Goal: Task Accomplishment & Management: Use online tool/utility

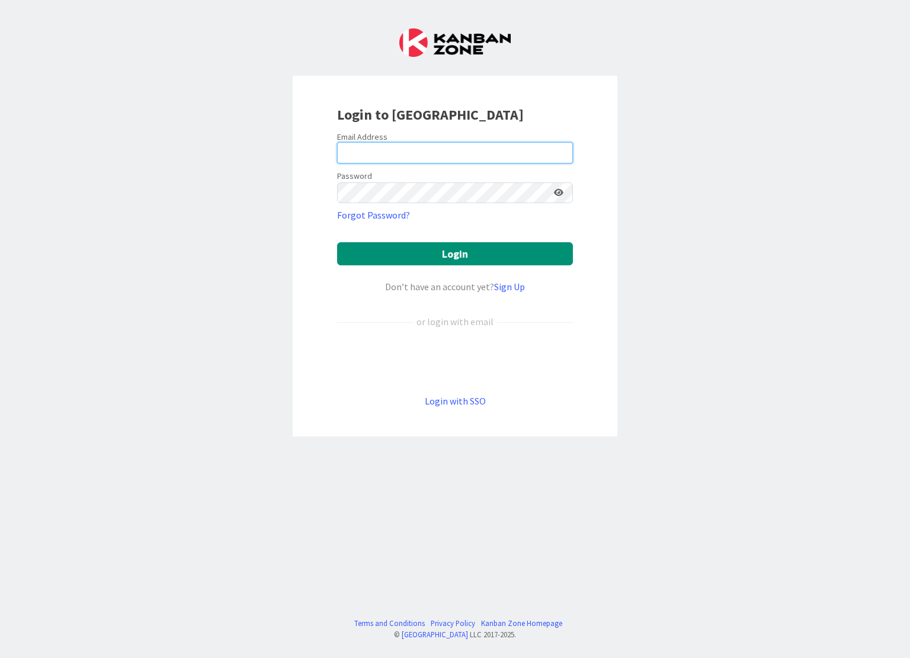
click at [372, 146] on input "email" at bounding box center [455, 152] width 236 height 21
click at [365, 155] on input "email" at bounding box center [455, 152] width 236 height 21
type input "[PERSON_NAME][EMAIL_ADDRESS][DOMAIN_NAME]"
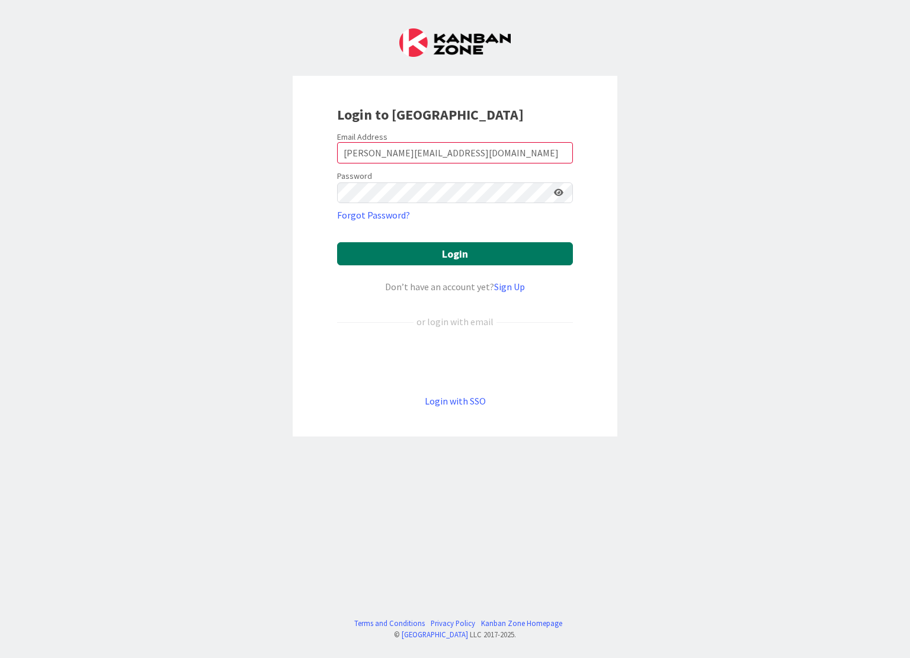
click at [469, 254] on button "Login" at bounding box center [455, 253] width 236 height 23
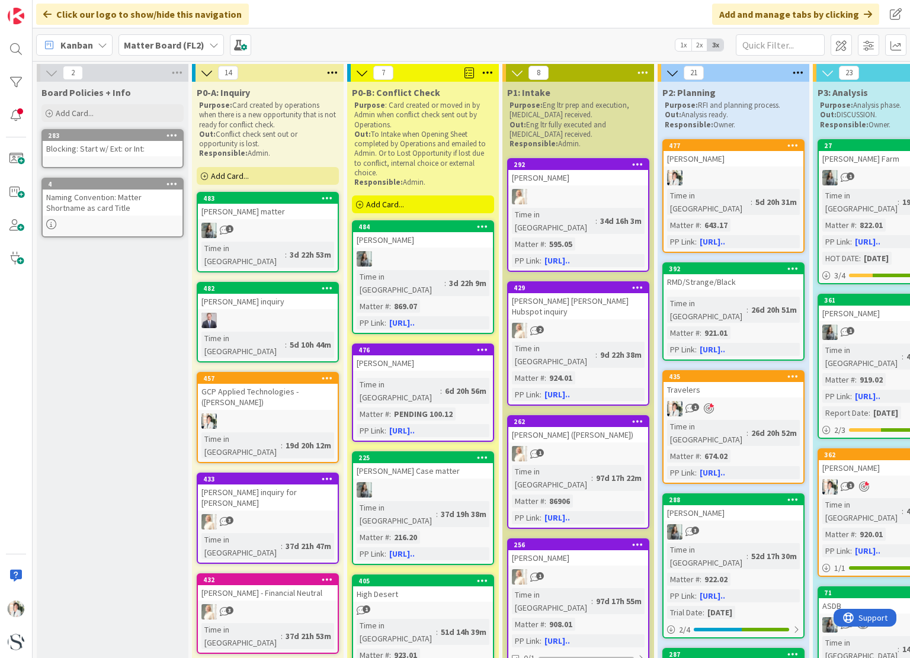
click at [83, 39] on span "Kanban" at bounding box center [76, 45] width 33 height 14
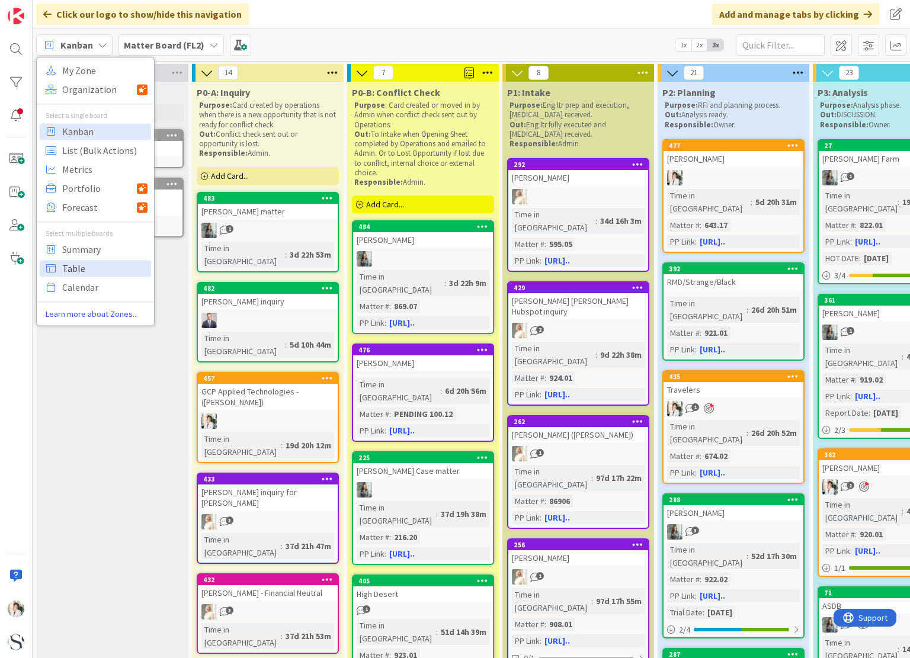
click at [75, 271] on span "Table" at bounding box center [104, 269] width 85 height 18
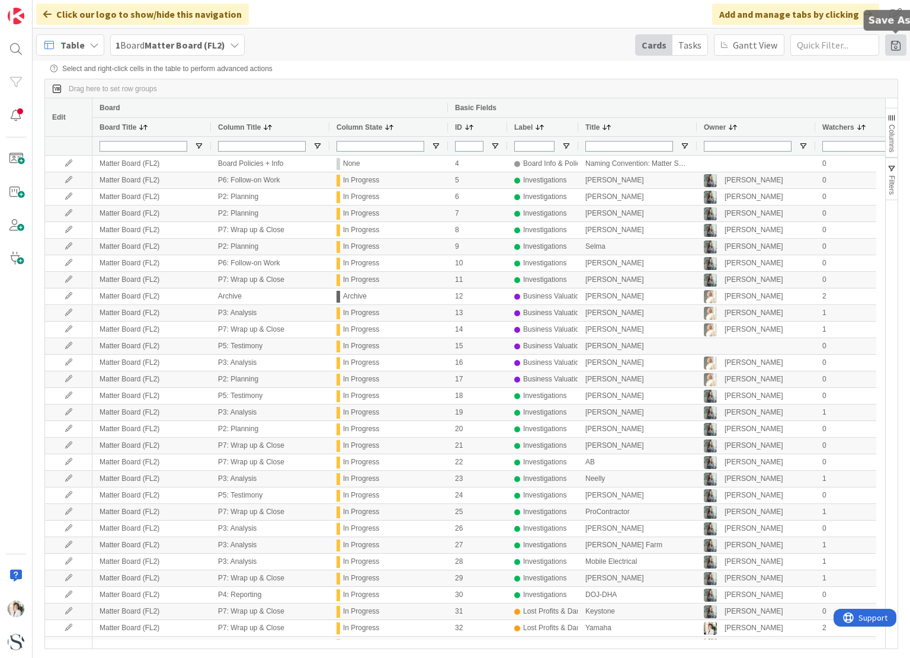
click at [897, 47] on span at bounding box center [895, 44] width 21 height 21
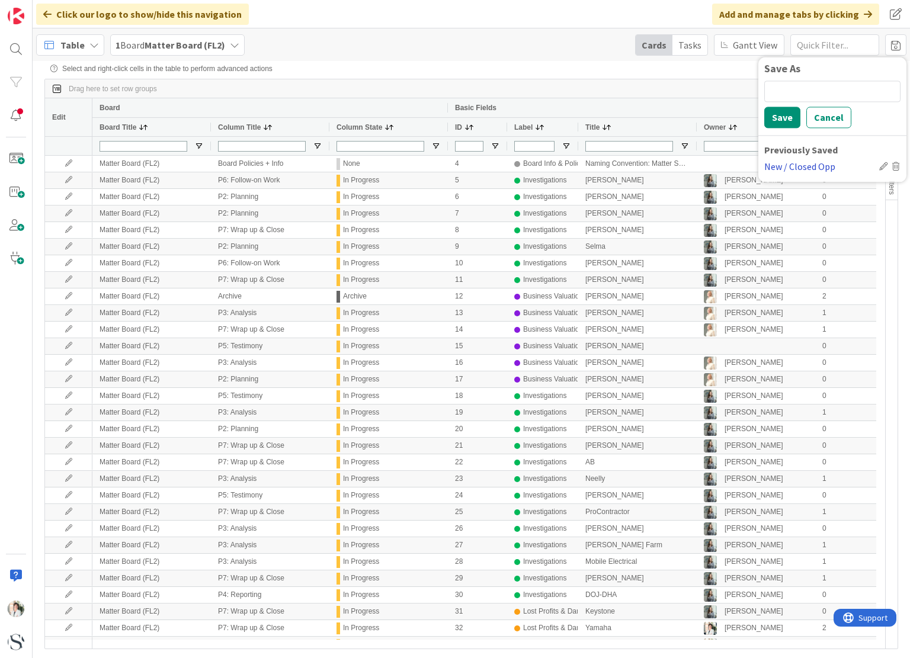
click at [794, 167] on div "New / Closed Opp" at bounding box center [819, 166] width 110 height 14
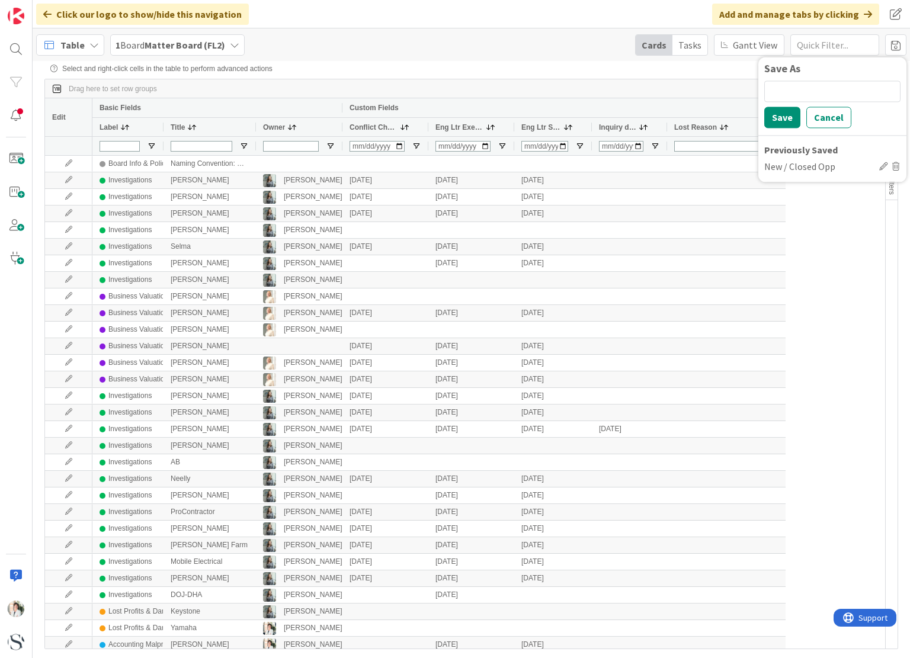
click at [627, 128] on span "Inquiry date" at bounding box center [617, 127] width 37 height 8
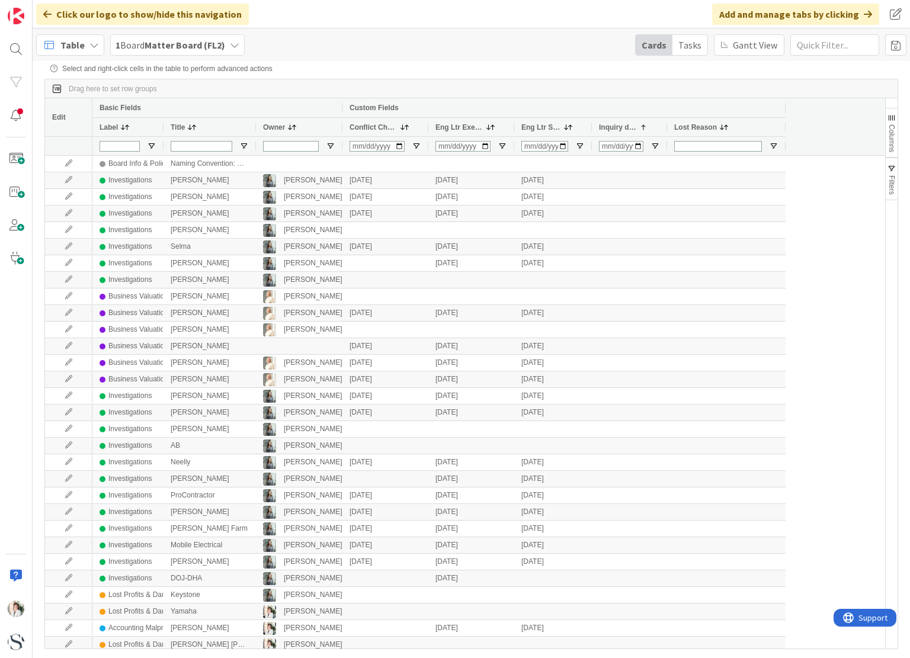
click at [612, 130] on span "Inquiry date" at bounding box center [617, 127] width 37 height 8
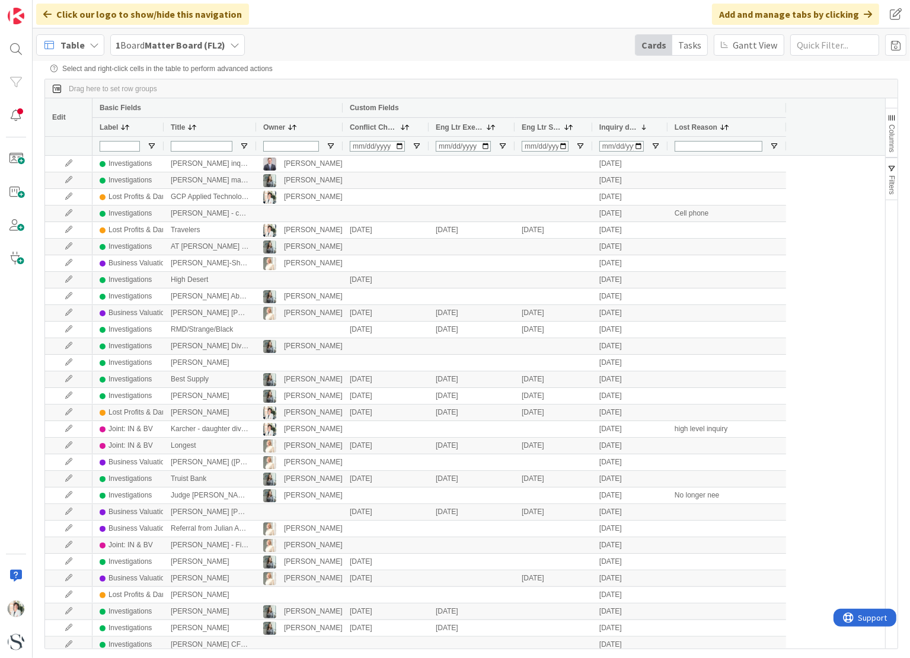
click at [373, 127] on span "Conflict Check" at bounding box center [374, 127] width 48 height 8
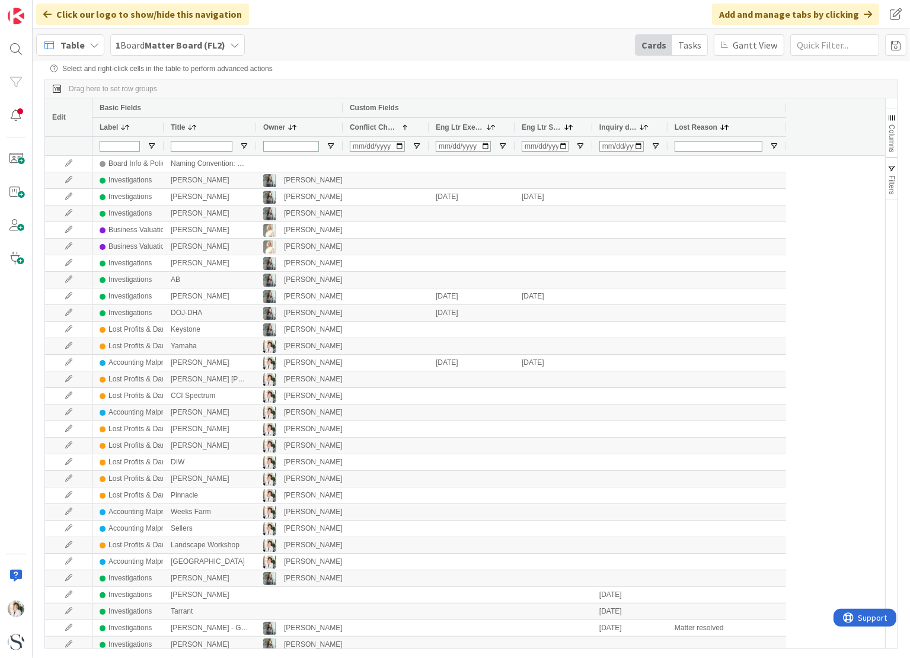
click at [373, 127] on span "Conflict Check" at bounding box center [374, 127] width 48 height 8
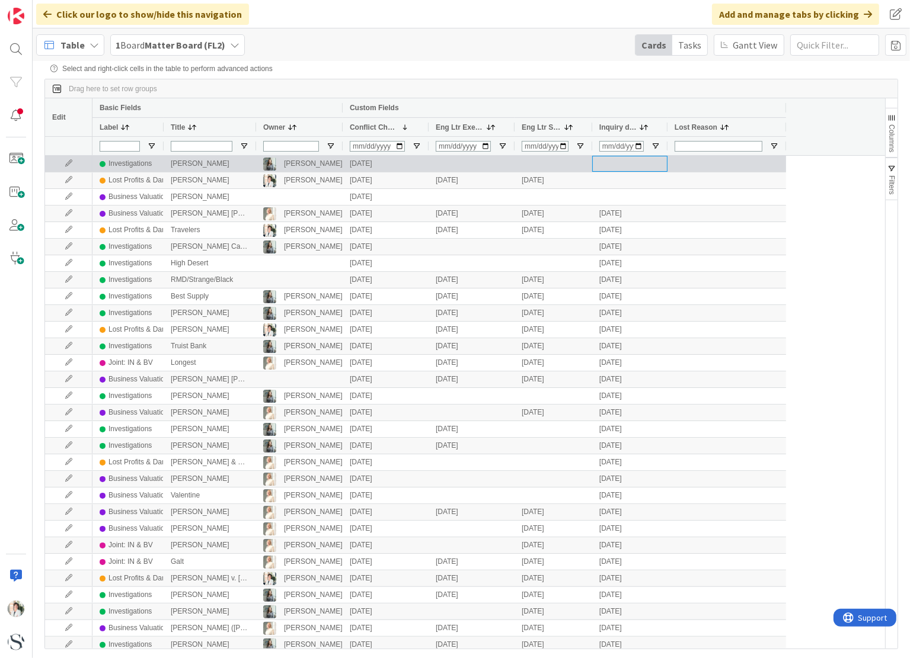
click at [617, 162] on div at bounding box center [629, 164] width 75 height 16
click at [616, 165] on div at bounding box center [629, 164] width 75 height 16
click at [597, 165] on input "Input Editor" at bounding box center [630, 163] width 74 height 15
type input "[DATE]"
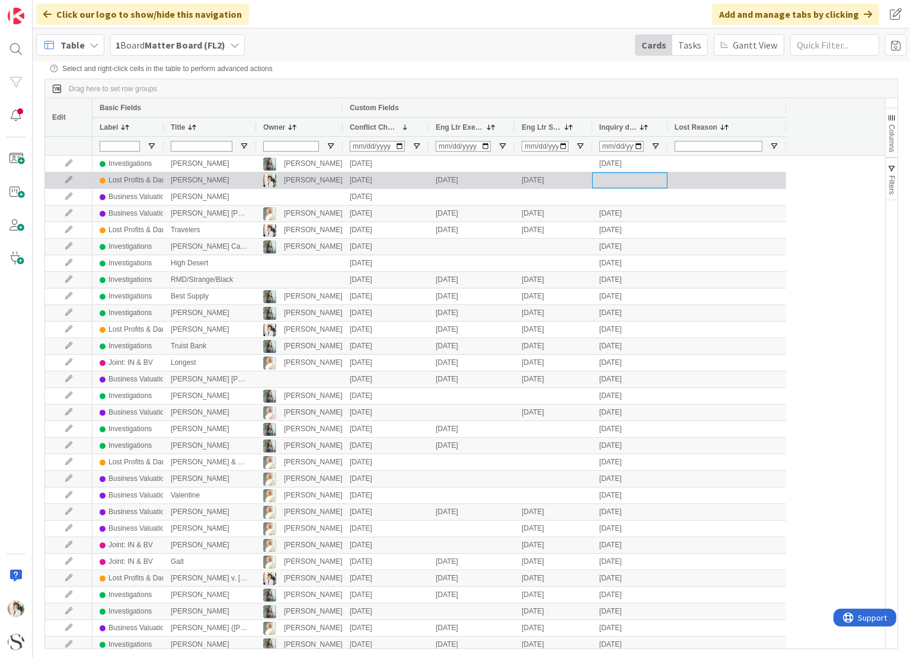
click at [609, 181] on div at bounding box center [629, 180] width 75 height 16
type input "[DATE]"
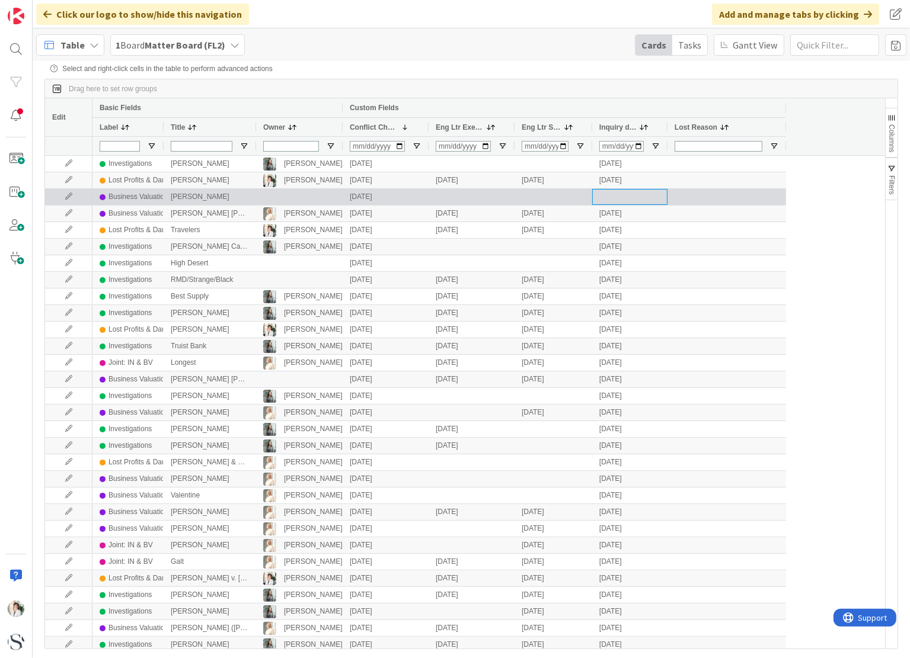
click at [614, 196] on div at bounding box center [629, 197] width 75 height 16
type input "[DATE]"
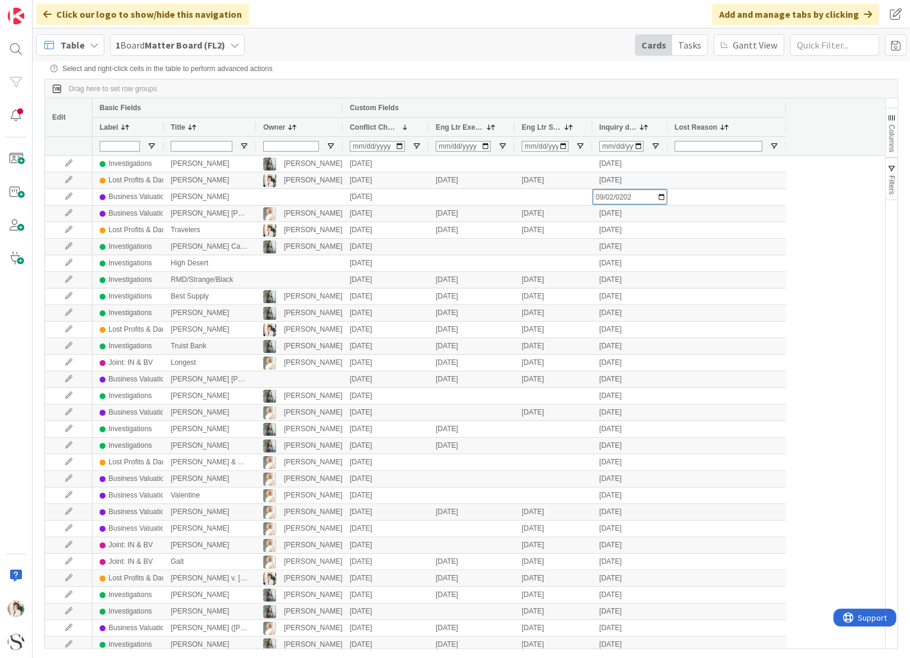
click at [621, 126] on span "Inquiry date" at bounding box center [617, 127] width 37 height 8
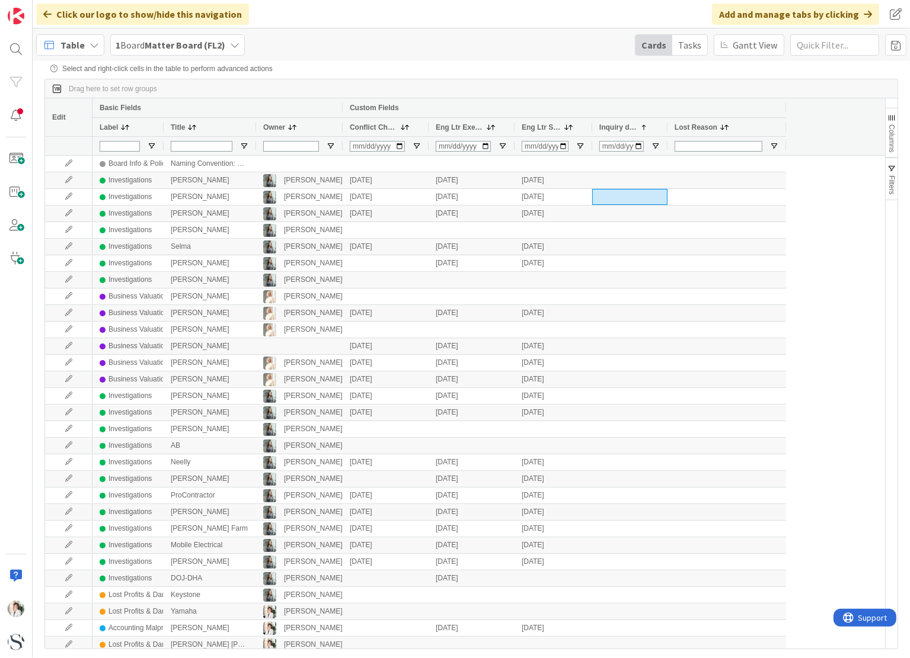
click at [621, 126] on span "Inquiry date" at bounding box center [617, 127] width 37 height 8
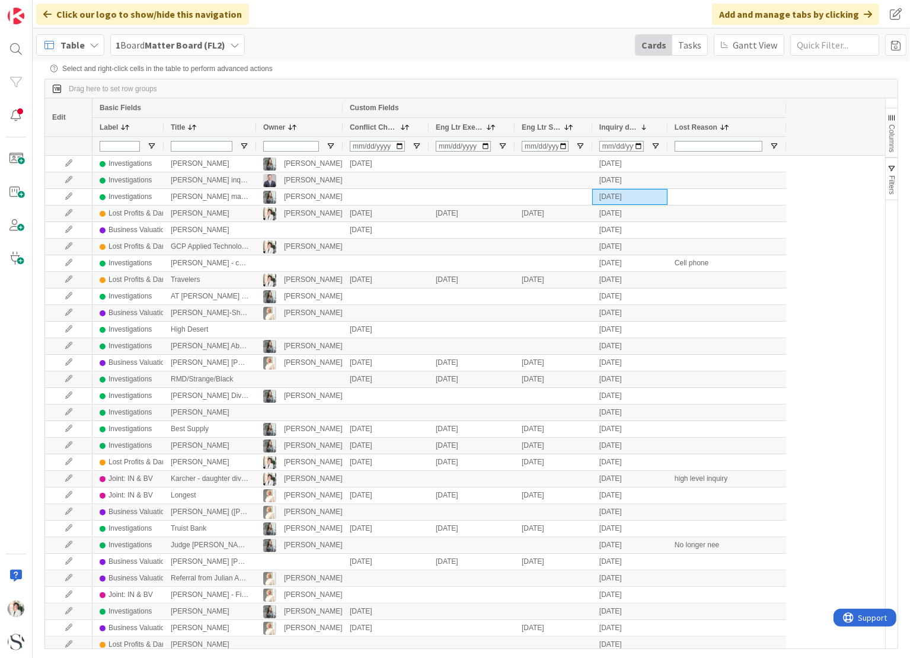
click at [458, 124] on span "Eng Ltr Executed" at bounding box center [460, 127] width 48 height 8
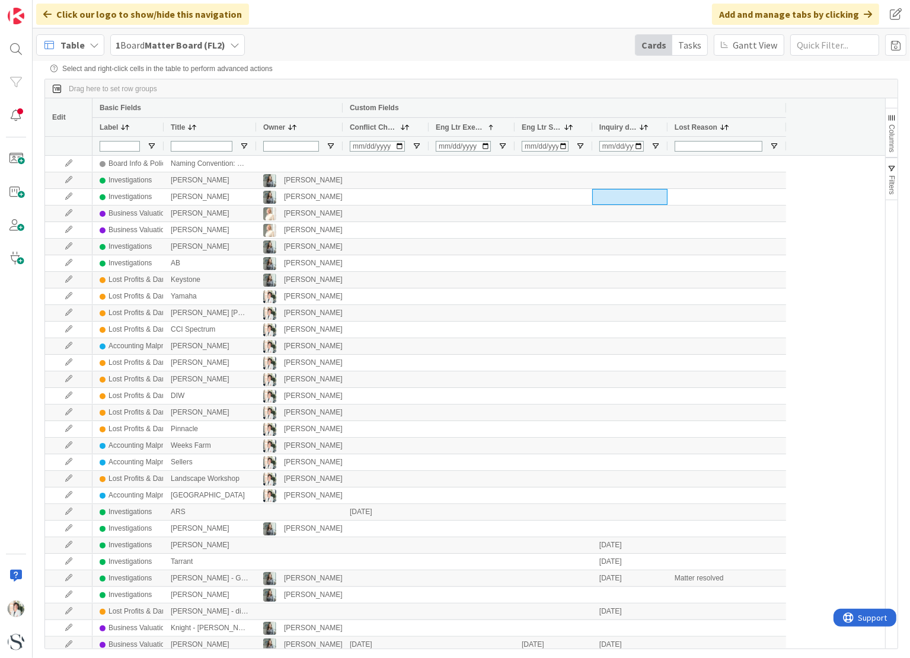
click at [459, 125] on span "Eng Ltr Executed" at bounding box center [460, 127] width 48 height 8
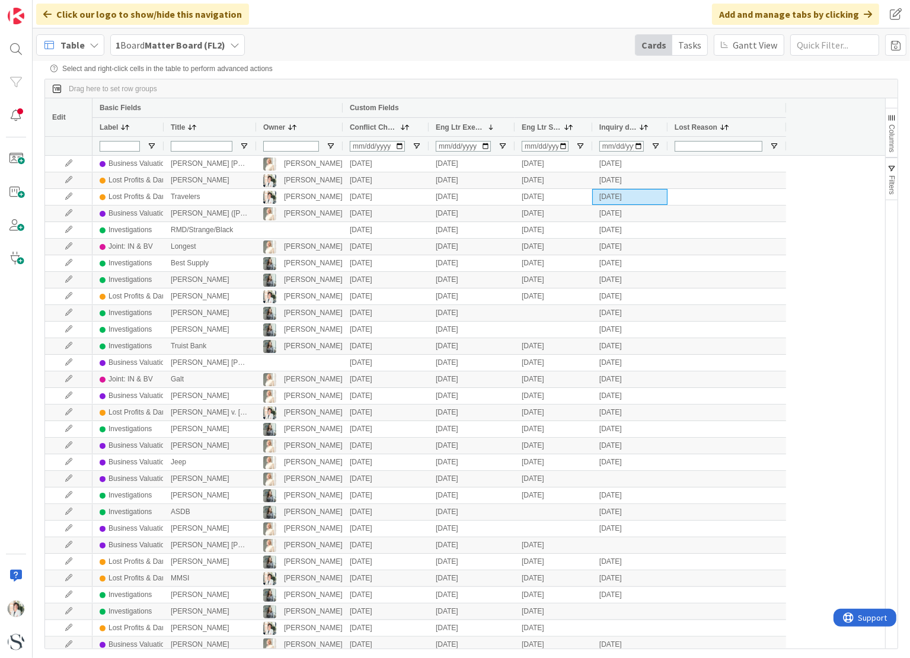
click at [475, 55] on div "Table 1 Board Matter Board (FL2) Cards Tasks [PERSON_NAME] View Save As Save Ca…" at bounding box center [471, 44] width 877 height 33
